Goal: Information Seeking & Learning: Learn about a topic

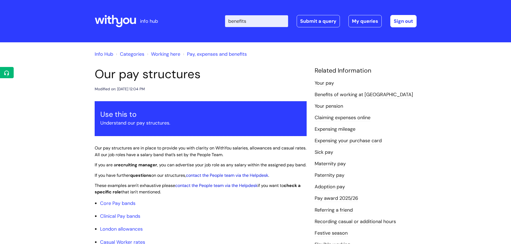
type input "benefits"
click button "Search" at bounding box center [0, 0] width 0 height 0
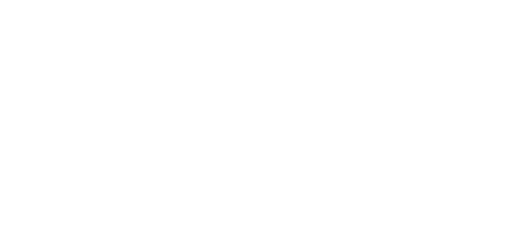
click at [0, 0] on html at bounding box center [0, 0] width 0 height 0
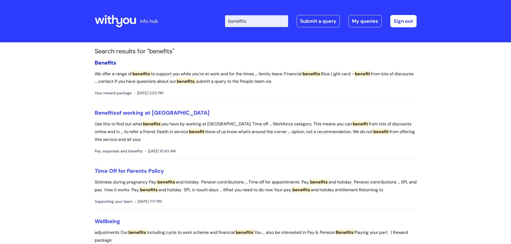
click at [108, 61] on span "Benefits" at bounding box center [106, 62] width 22 height 7
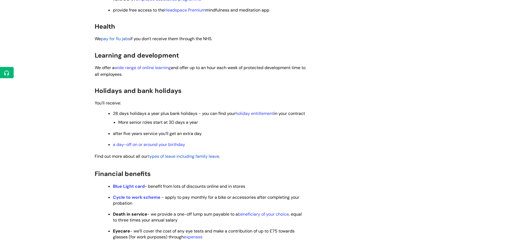
scroll to position [107, 0]
